Goal: Information Seeking & Learning: Learn about a topic

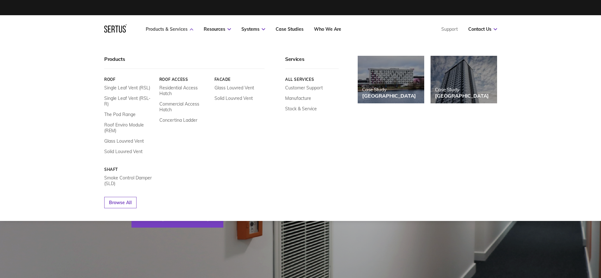
click at [171, 29] on link "Products & Services" at bounding box center [170, 29] width 48 height 6
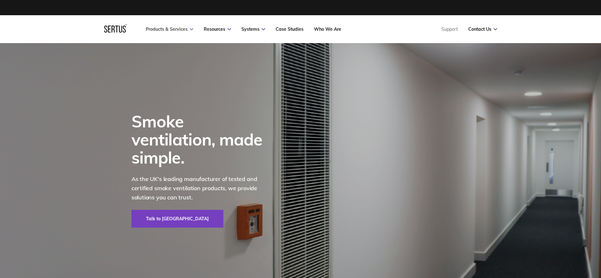
click at [171, 29] on link "Products & Services" at bounding box center [170, 29] width 48 height 6
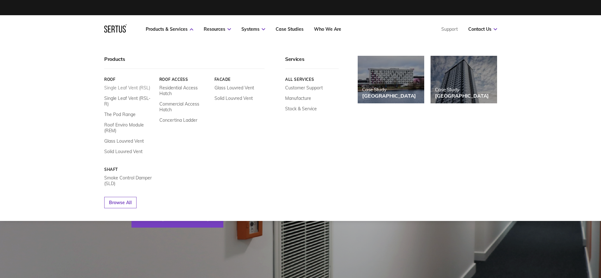
click at [132, 90] on link "Single Leaf Vent (RSL)" at bounding box center [127, 88] width 46 height 6
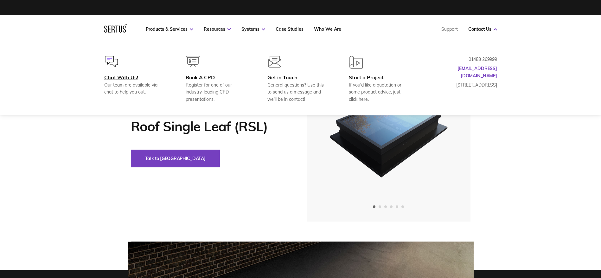
click at [133, 79] on div "Chat With Us!" at bounding box center [134, 77] width 61 height 6
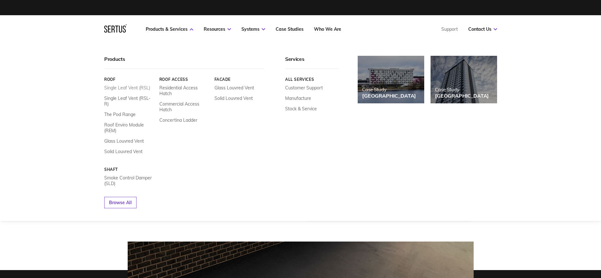
click at [138, 88] on link "Single Leaf Vent (RSL)" at bounding box center [127, 88] width 46 height 6
click at [127, 89] on link "Single Leaf Vent (RSL)" at bounding box center [127, 88] width 46 height 6
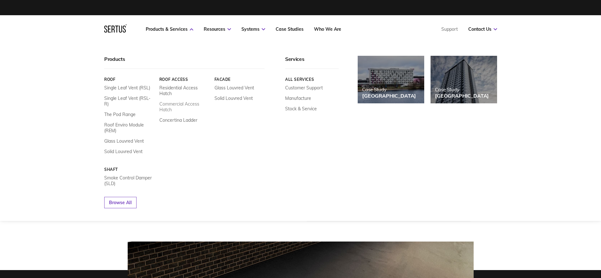
click at [183, 106] on link "Commercial Access Hatch" at bounding box center [184, 106] width 50 height 11
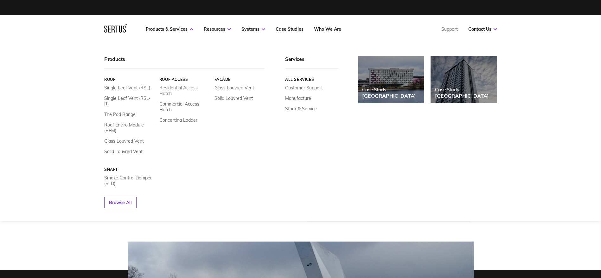
click at [180, 89] on link "Residential Access Hatch" at bounding box center [184, 90] width 50 height 11
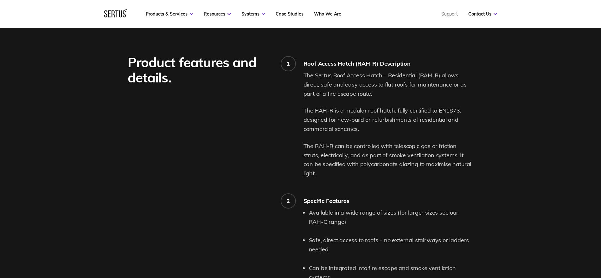
scroll to position [602, 0]
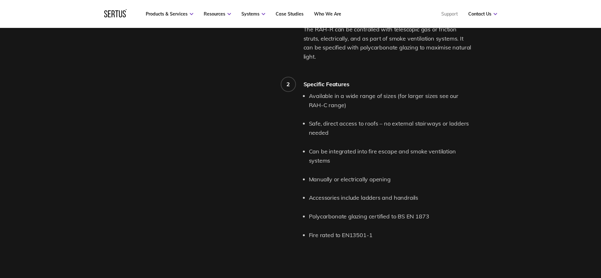
click at [239, 168] on div "Product features and details." at bounding box center [216, 93] width 176 height 311
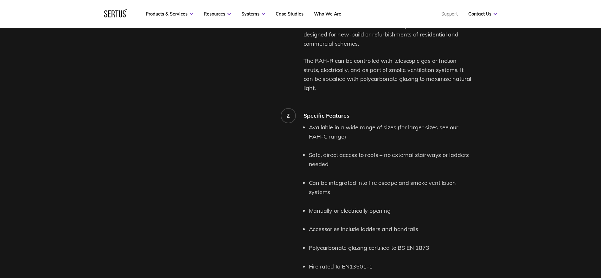
scroll to position [570, 0]
click at [192, 138] on div "Product features and details." at bounding box center [216, 125] width 176 height 311
